Goal: Information Seeking & Learning: Understand process/instructions

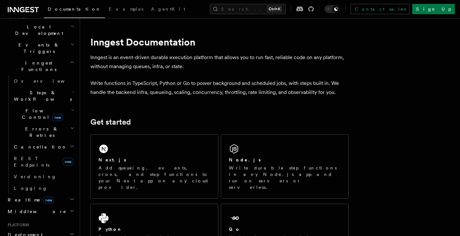
scroll to position [150, 0]
click at [23, 231] on span "Deployment" at bounding box center [23, 234] width 37 height 6
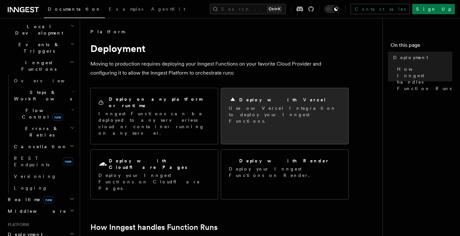
click at [256, 94] on div "Deploy with Vercel Use our Vercel Integration to deploy your Inngest Functions." at bounding box center [284, 110] width 127 height 44
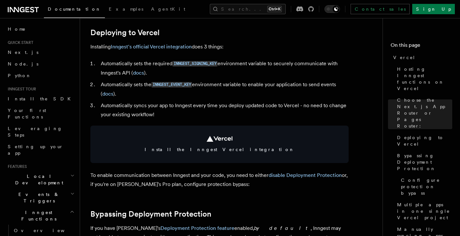
scroll to position [299, 0]
click at [146, 44] on link "Inngest's official Vercel integration" at bounding box center [151, 46] width 81 height 6
